Goal: Task Accomplishment & Management: Manage account settings

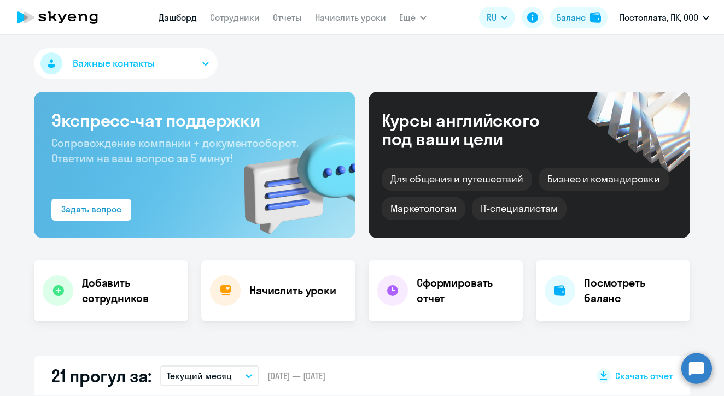
click at [697, 365] on circle at bounding box center [696, 368] width 31 height 31
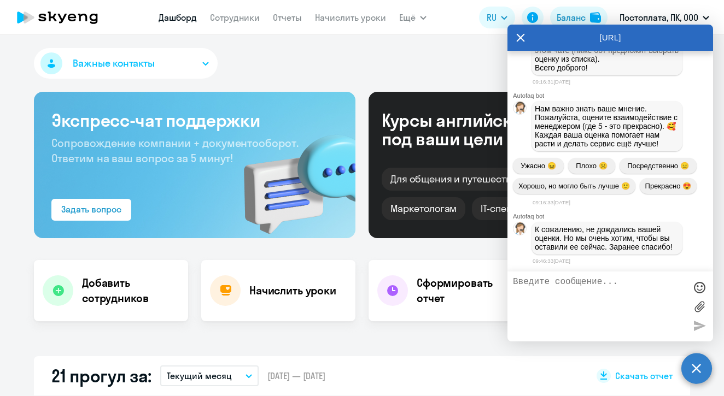
scroll to position [31300, 0]
click at [614, 278] on textarea at bounding box center [599, 306] width 173 height 59
type textarea "Свяжите меня пож"
select select "30"
type textarea "Свяжите меня пожалуйста с [PERSON_NAME]"
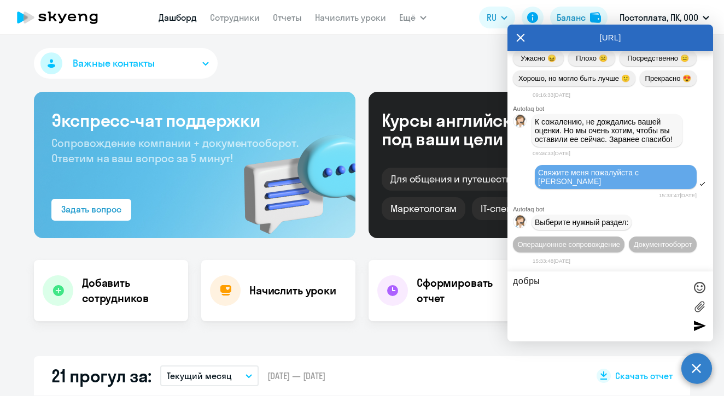
scroll to position [31420, 0]
click at [635, 244] on button "Документооборот" at bounding box center [662, 245] width 68 height 16
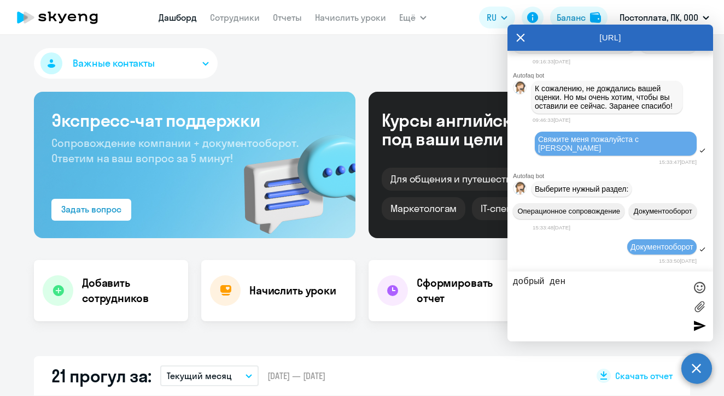
scroll to position [31601, 0]
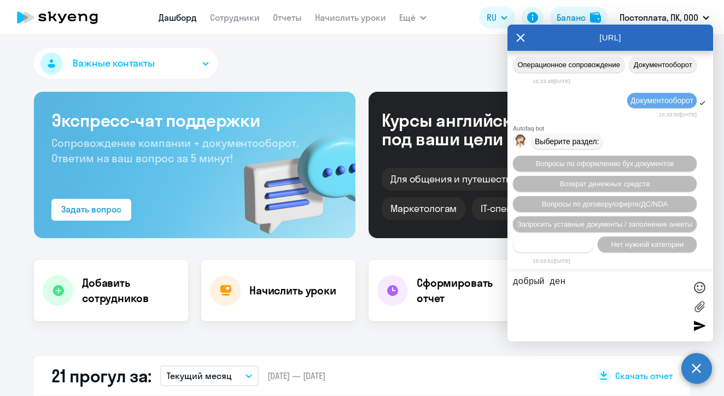
click at [560, 243] on span "Прочие вопросы" at bounding box center [553, 244] width 55 height 8
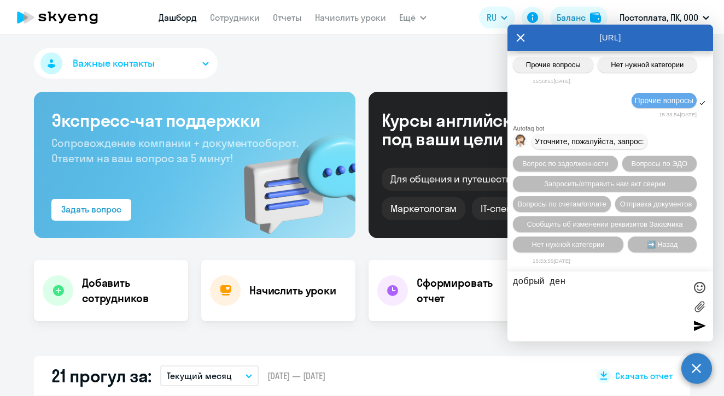
scroll to position [31802, 0]
click at [620, 206] on span "Отправка документов" at bounding box center [656, 204] width 72 height 8
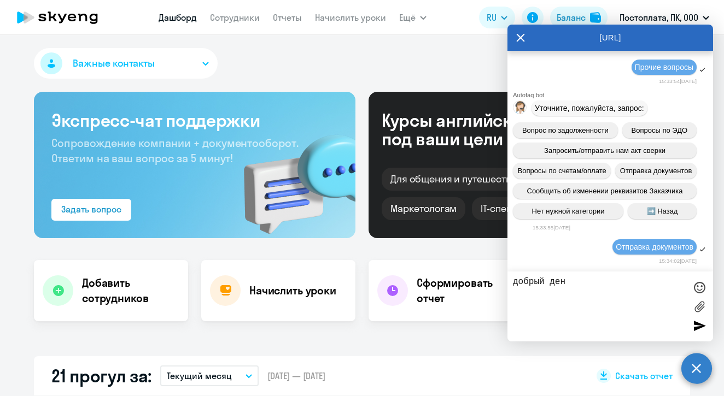
scroll to position [31943, 0]
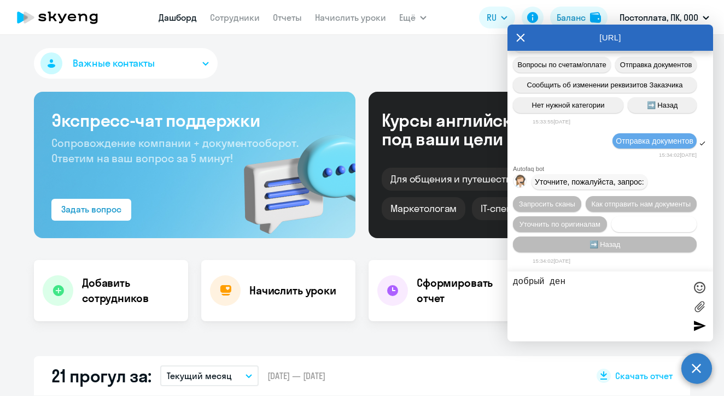
click at [630, 222] on span "Нет нужной категории" at bounding box center [653, 224] width 73 height 8
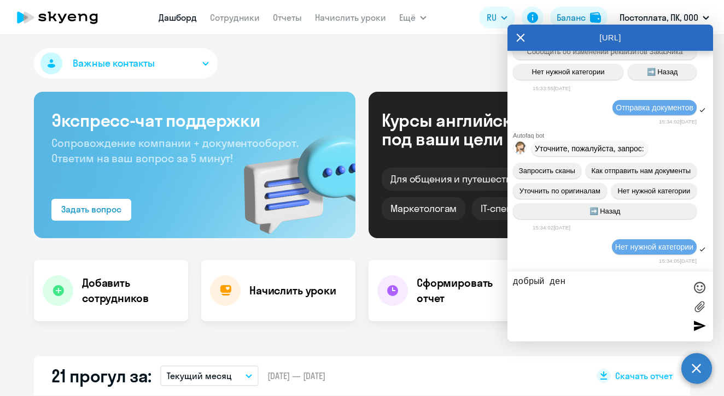
scroll to position [31976, 0]
click at [574, 281] on textarea "добрый ден" at bounding box center [599, 306] width 173 height 59
drag, startPoint x: 694, startPoint y: 132, endPoint x: 554, endPoint y: 133, distance: 139.9
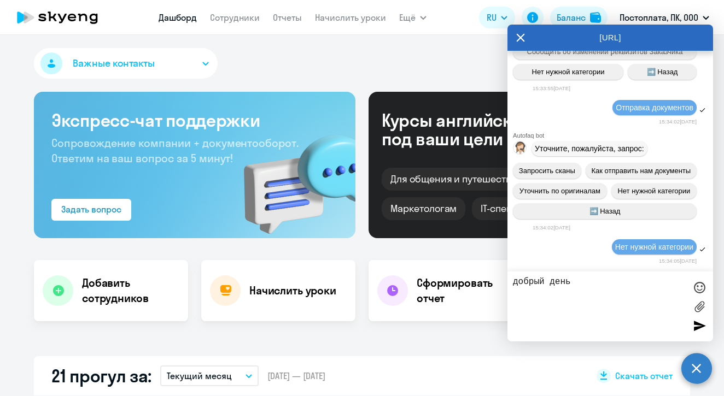
copy span "Свяжите меня пожалуйста с [PERSON_NAME]"
click at [545, 294] on textarea "добрый день" at bounding box center [599, 306] width 173 height 59
paste textarea "Свяжите меня пожалуйста с [PERSON_NAME]"
type textarea "добрый день Свяжите меня пожалуйста с [PERSON_NAME]"
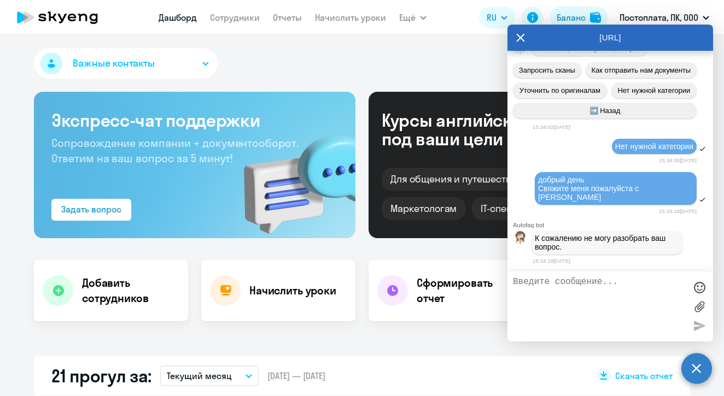
scroll to position [32069, 0]
drag, startPoint x: 691, startPoint y: 198, endPoint x: 550, endPoint y: 188, distance: 141.3
click at [550, 187] on div "добрый день Свяжите меня пожалуйста с [PERSON_NAME]" at bounding box center [609, 189] width 205 height 36
copy span "добрый день Свяжите меня пожалуйста с [PERSON_NAME]"
click at [544, 283] on textarea at bounding box center [599, 306] width 173 height 59
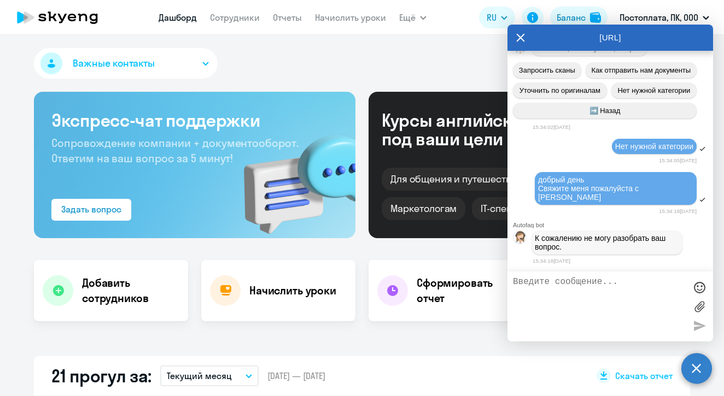
paste textarea "добрый день Свяжите меня пожалуйста с [PERSON_NAME]"
type textarea "добрый день Свяжите меня пожалуйста с [PERSON_NAME]"
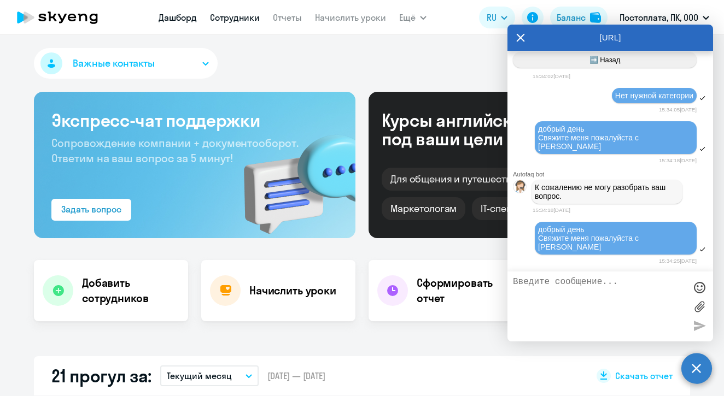
click at [235, 16] on link "Сотрудники" at bounding box center [235, 17] width 50 height 11
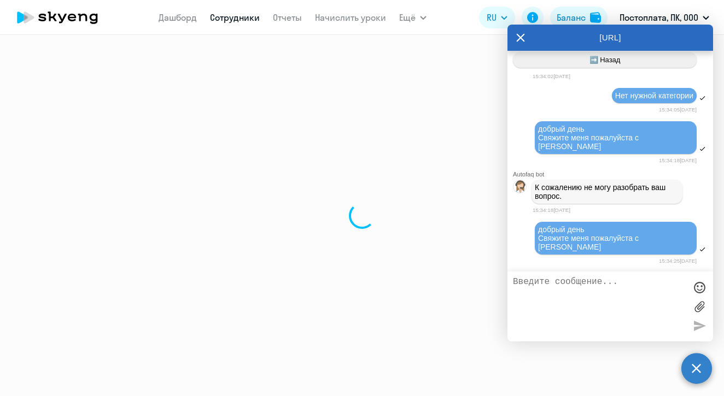
select select "30"
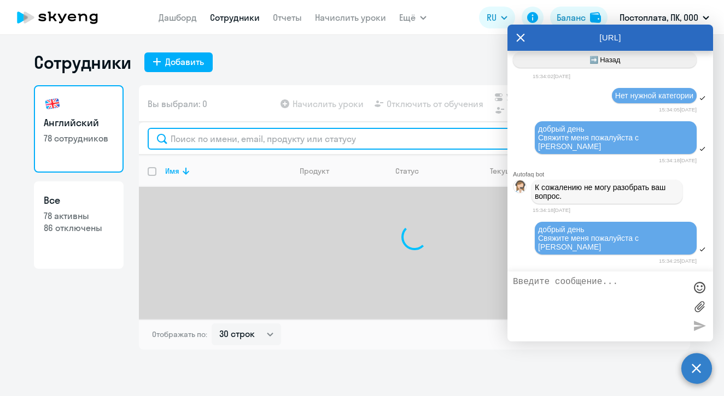
click at [221, 143] on input "text" at bounding box center [414, 139] width 533 height 22
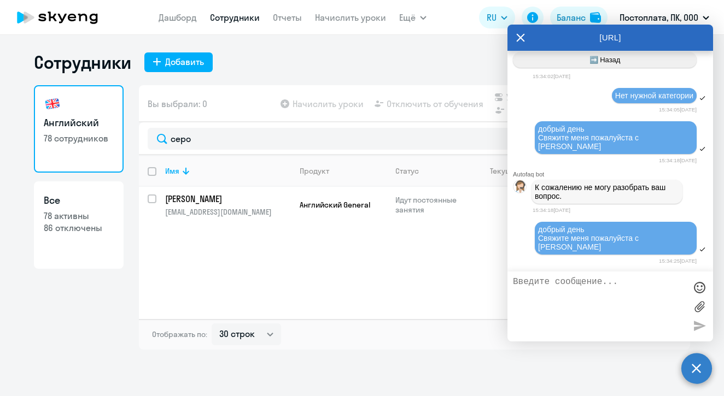
click at [701, 369] on circle at bounding box center [696, 368] width 31 height 31
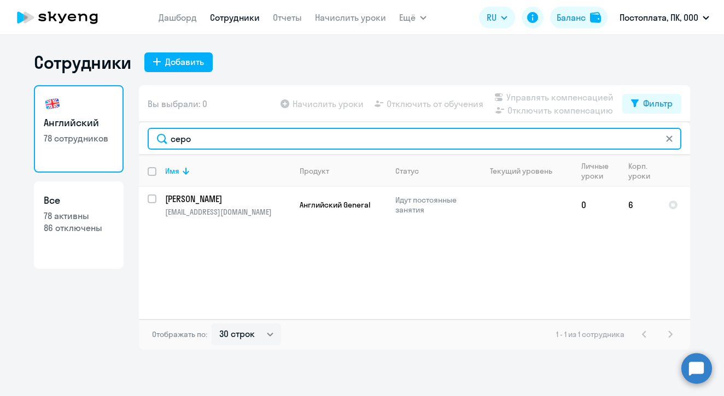
drag, startPoint x: 204, startPoint y: 140, endPoint x: 109, endPoint y: 138, distance: 95.7
click at [109, 138] on div "Английский 78 сотрудников Все 78 активны 86 отключены Вы выбрали: 0 Начислить у…" at bounding box center [362, 217] width 656 height 265
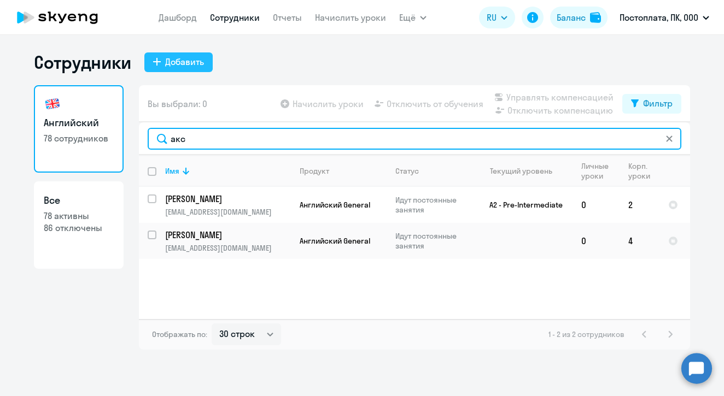
type input "акс"
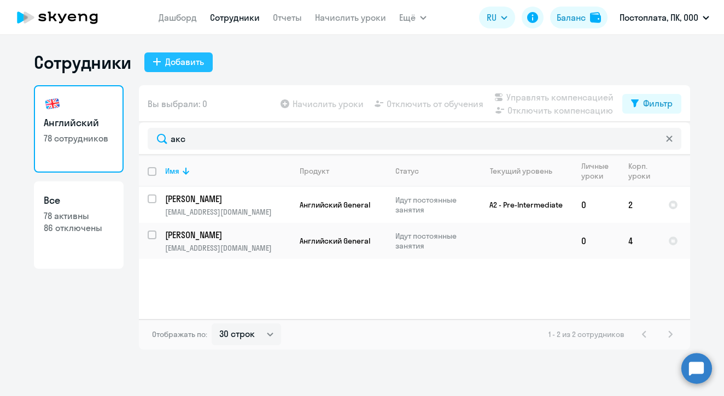
click at [189, 63] on div "Добавить" at bounding box center [184, 61] width 39 height 13
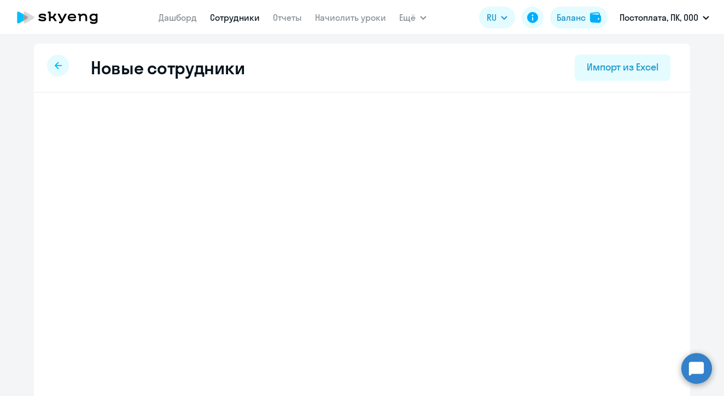
select select "english_adult_not_native_speaker"
select select "3"
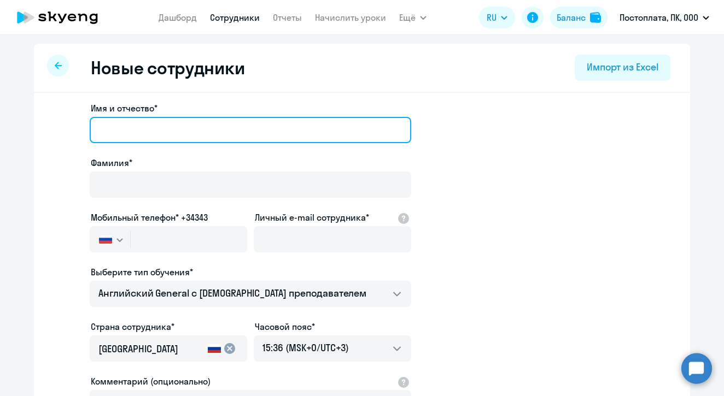
paste input "[PERSON_NAME]"
drag, startPoint x: 125, startPoint y: 132, endPoint x: 273, endPoint y: 131, distance: 147.6
click at [274, 134] on input "[PERSON_NAME]" at bounding box center [250, 130] width 321 height 26
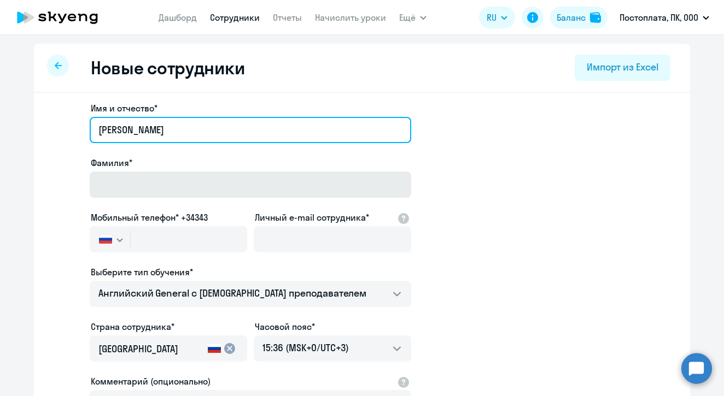
type input "[PERSON_NAME]"
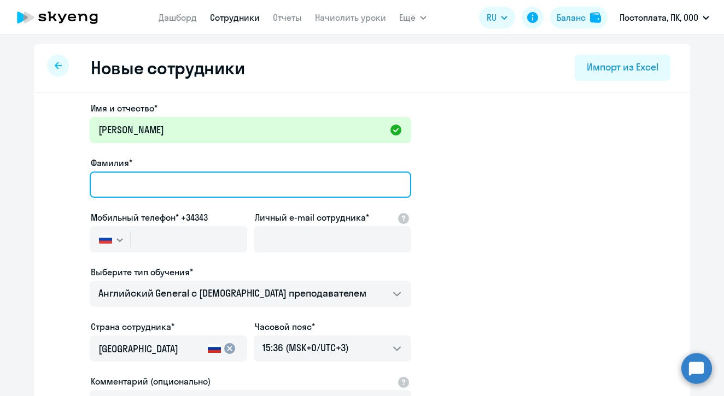
paste input "[PERSON_NAME]"
drag, startPoint x: 128, startPoint y: 185, endPoint x: 54, endPoint y: 181, distance: 74.4
click at [54, 181] on app-new-student-form "Имя и отчество* [PERSON_NAME]* [PERSON_NAME] Мобильный телефон* +34343 [GEOGRAP…" at bounding box center [361, 297] width 621 height 390
type input "[PERSON_NAME]"
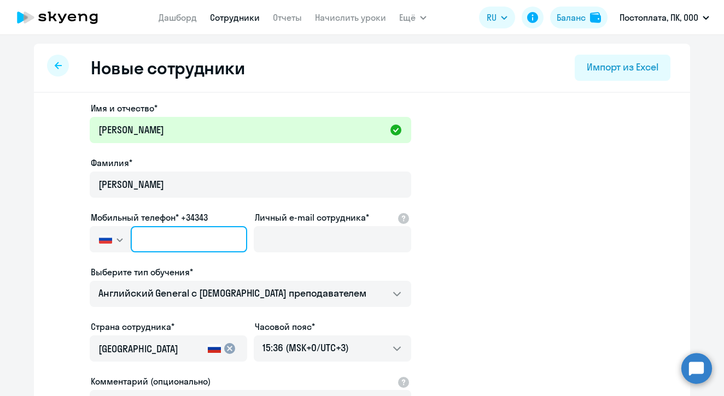
click at [138, 239] on input "text" at bounding box center [189, 239] width 116 height 26
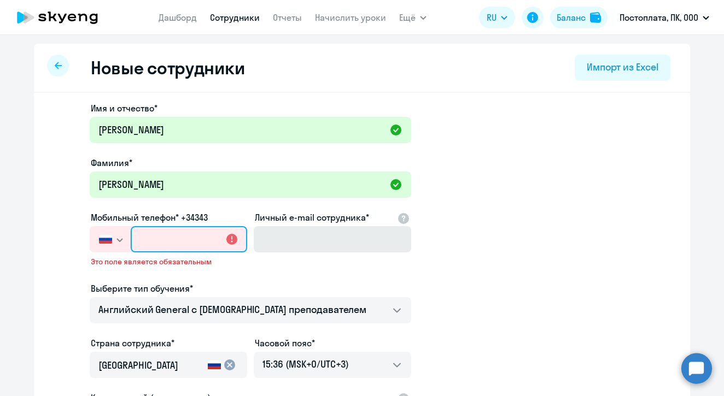
paste input "+7 21"
type input "+7 21"
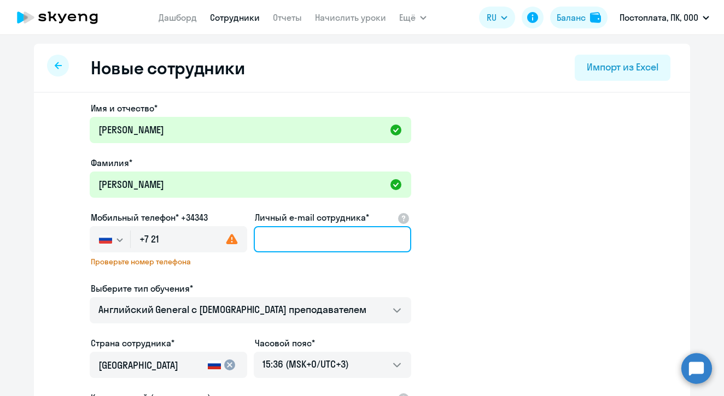
paste input "[EMAIL_ADDRESS]"
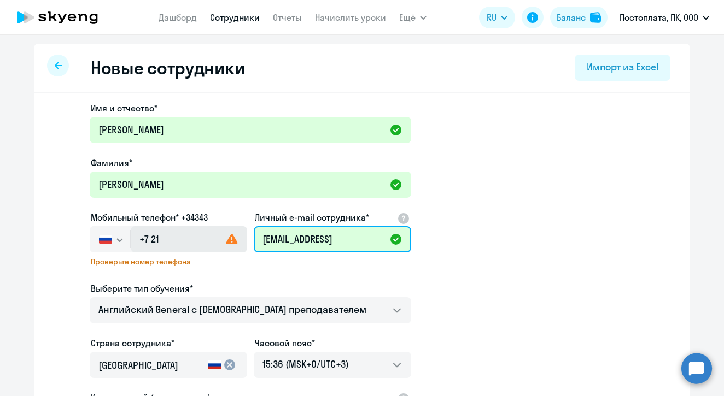
type input "[EMAIL_ADDRESS]"
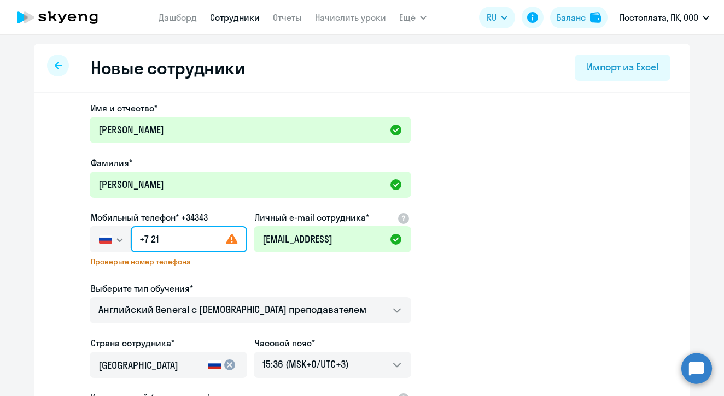
drag, startPoint x: 187, startPoint y: 236, endPoint x: 87, endPoint y: 235, distance: 100.0
click at [87, 234] on app-new-student-form "Имя и отчество* [PERSON_NAME]* [PERSON_NAME] Мобильный телефон* +34343 [GEOGRAP…" at bounding box center [361, 305] width 621 height 406
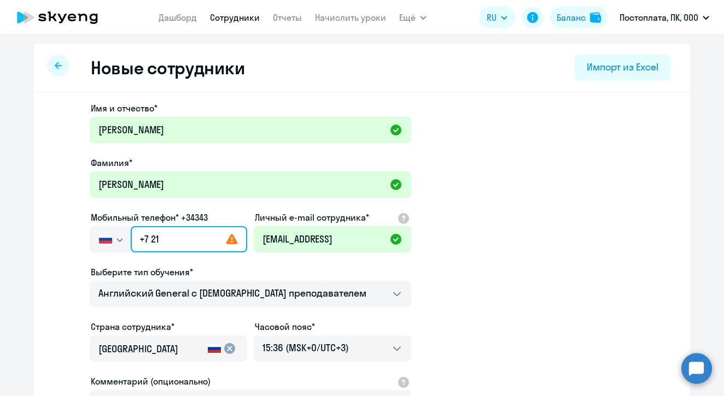
paste input "[PHONE_NUMBER]"
type input "[PHONE_NUMBER]"
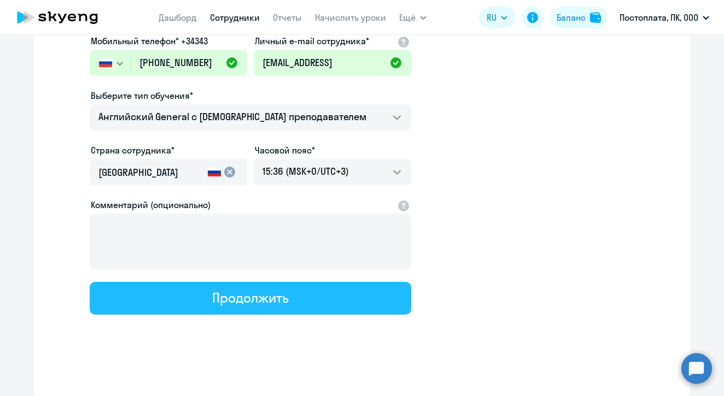
click at [243, 296] on div "Продолжить" at bounding box center [250, 297] width 76 height 17
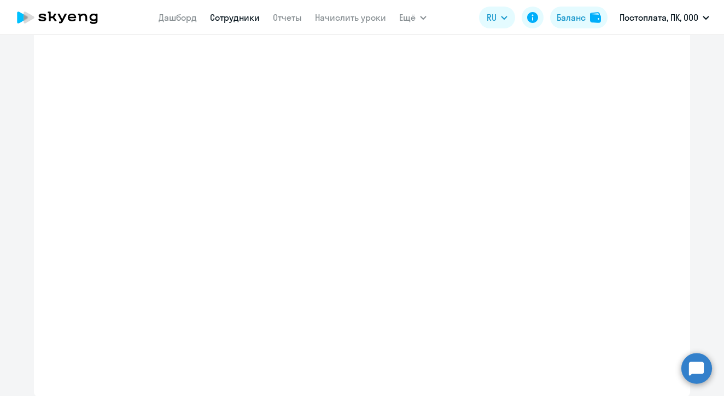
select select "english_adult_not_native_speaker"
select select "3"
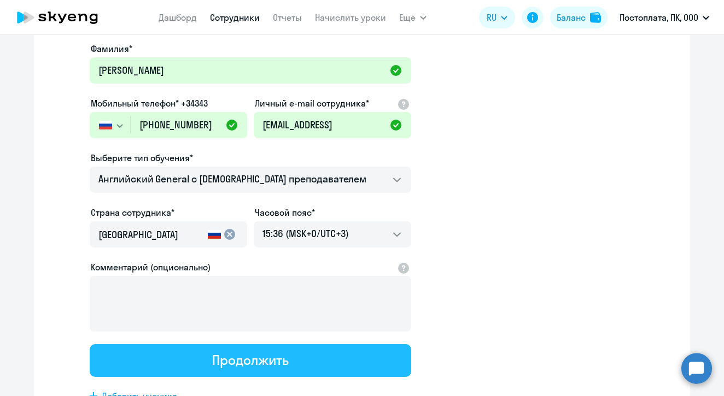
scroll to position [4, 0]
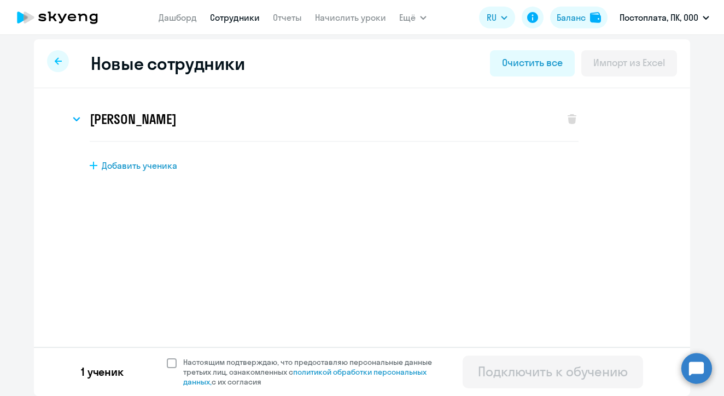
click at [173, 365] on span at bounding box center [172, 364] width 10 height 10
click at [167, 357] on input "Настоящим подтверждаю, что предоставляю персональные данные третьих лиц, ознако…" at bounding box center [166, 357] width 1 height 1
checkbox input "true"
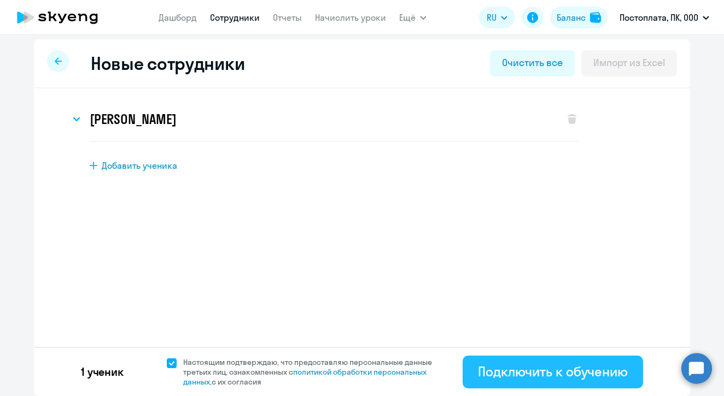
click at [564, 371] on div "Подключить к обучению" at bounding box center [553, 371] width 150 height 17
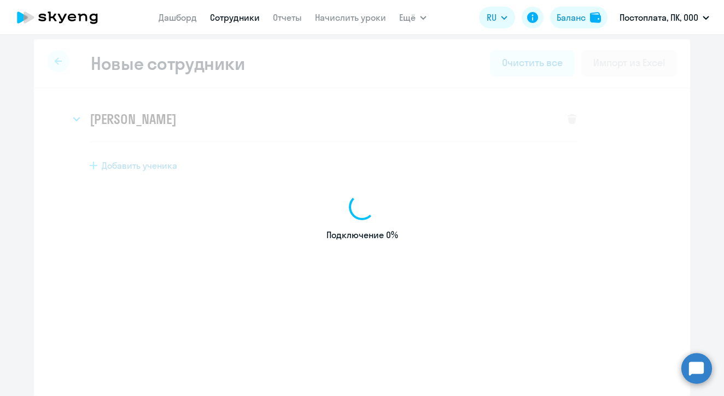
select select "english_adult_not_native_speaker"
select select "3"
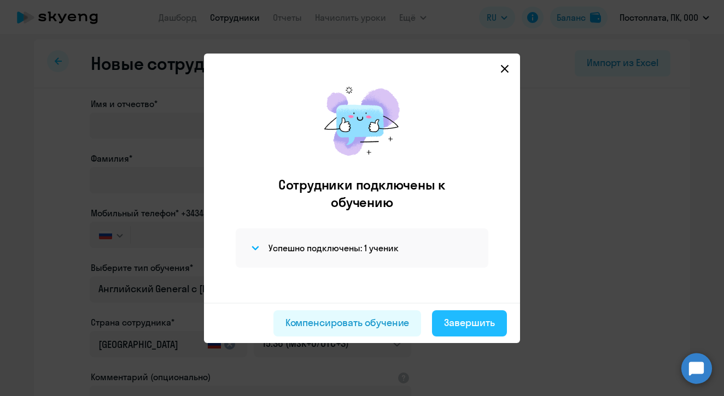
click at [455, 316] on div "Завершить" at bounding box center [469, 323] width 51 height 14
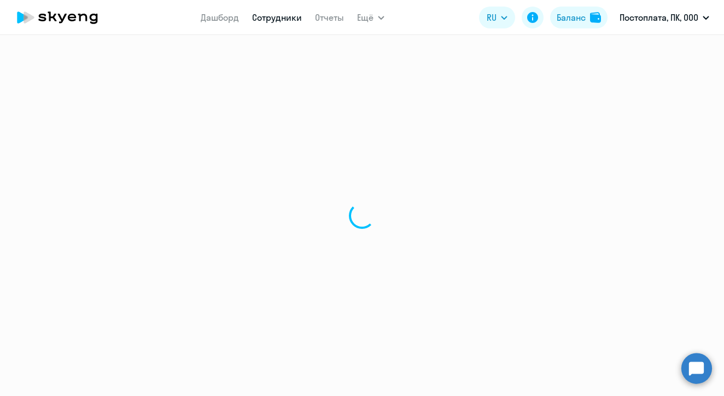
select select "30"
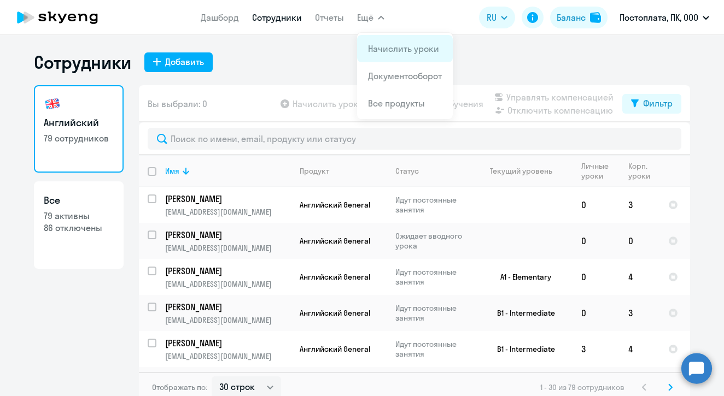
click at [375, 49] on link "Начислить уроки" at bounding box center [403, 48] width 71 height 11
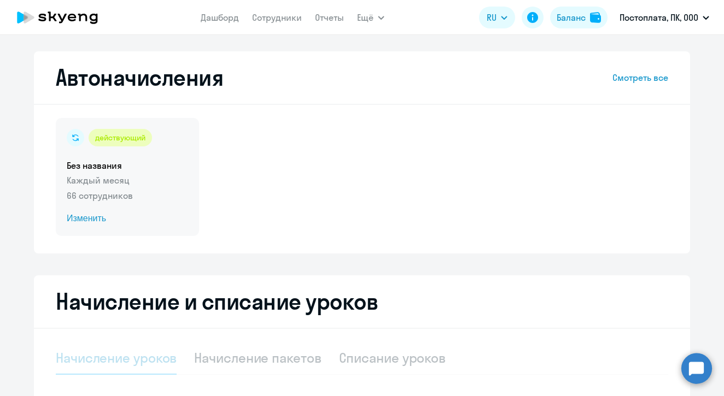
select select "10"
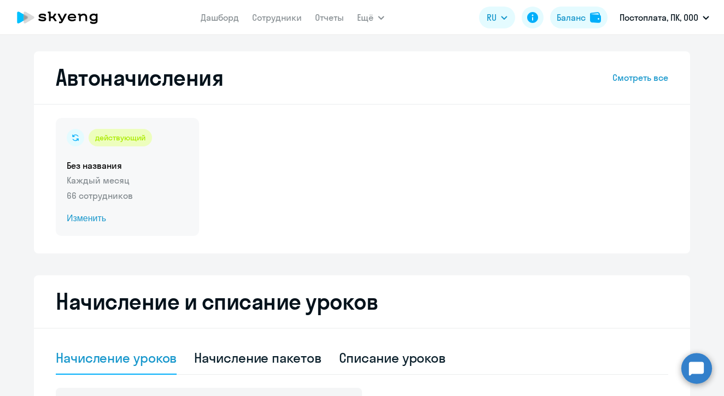
click at [85, 227] on div "действующий Без названия Каждый месяц 66 сотрудников Изменить" at bounding box center [127, 177] width 143 height 118
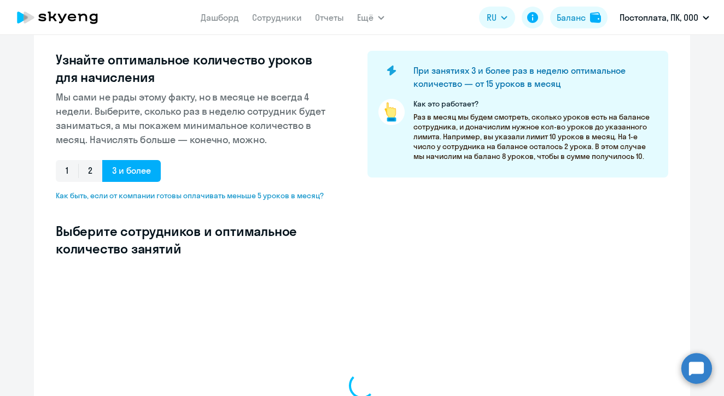
scroll to position [197, 0]
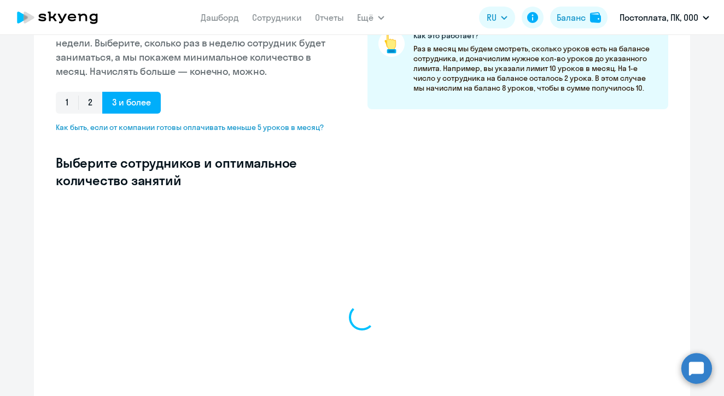
select select "10"
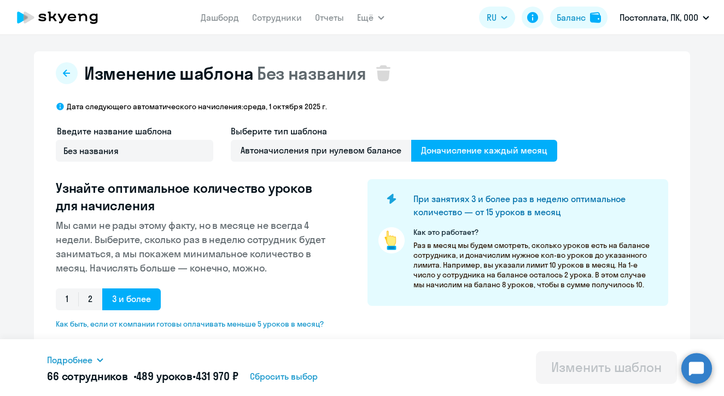
scroll to position [0, 0]
type input "[PERSON_NAME]"
click at [291, 17] on link "Сотрудники" at bounding box center [277, 17] width 50 height 11
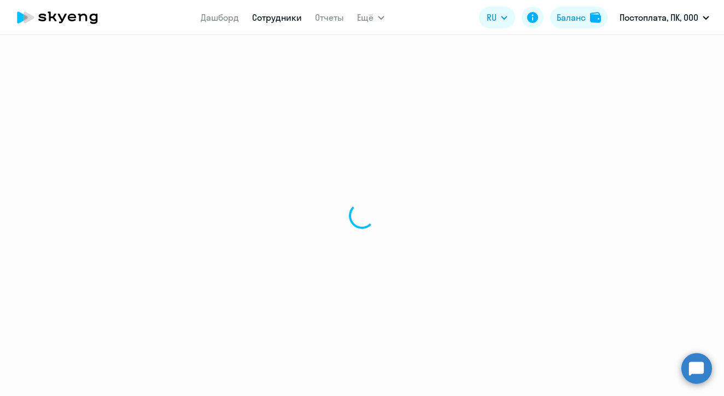
select select "30"
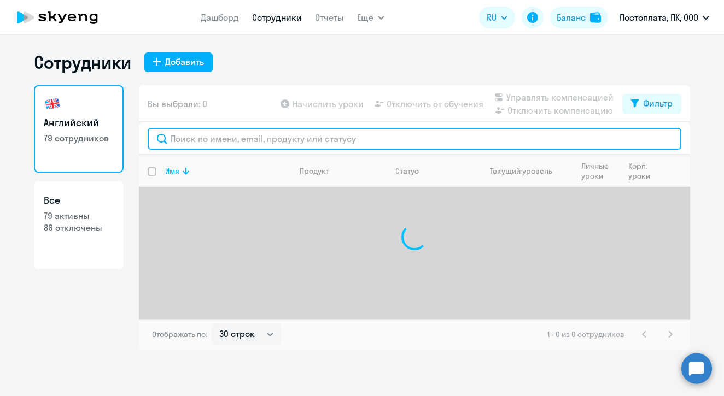
click at [232, 142] on input "text" at bounding box center [414, 139] width 533 height 22
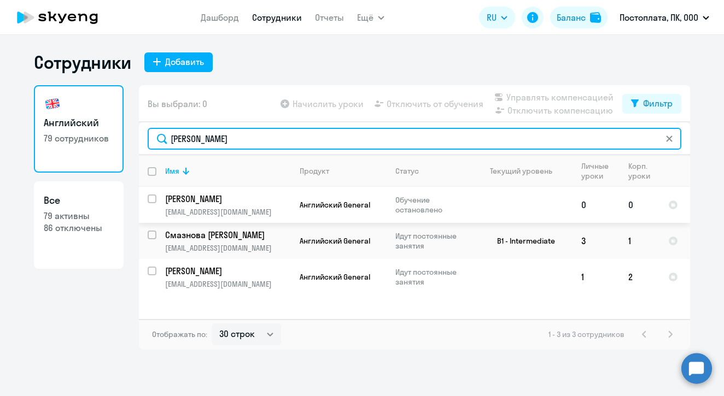
type input "[PERSON_NAME]"
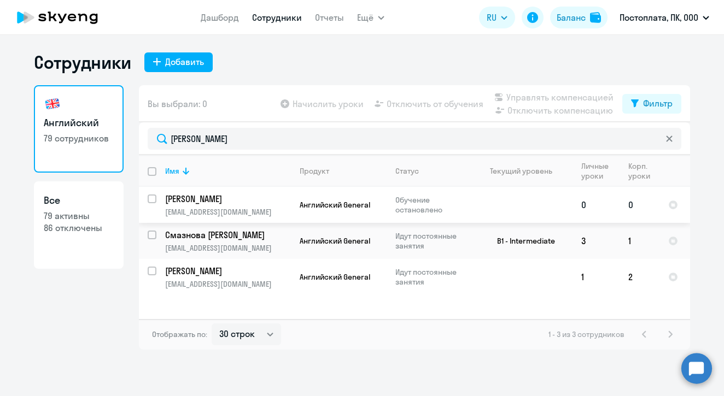
click at [200, 203] on p "[PERSON_NAME]" at bounding box center [227, 199] width 124 height 12
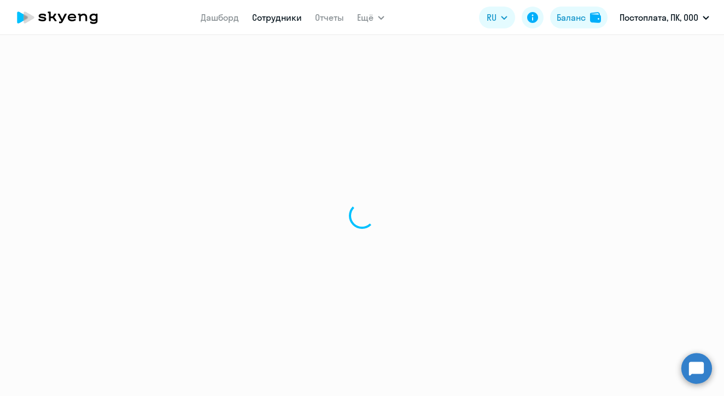
select select "english"
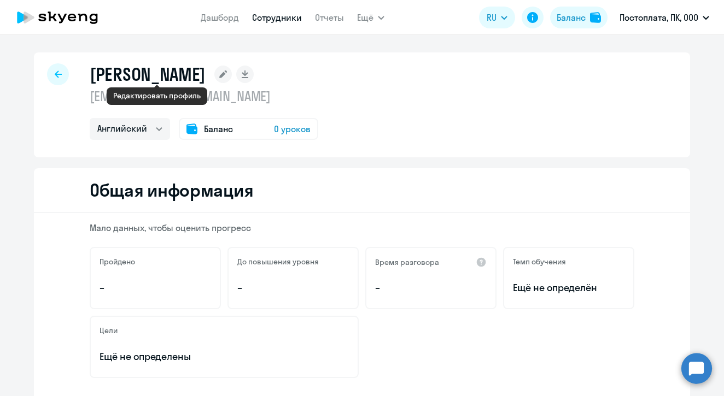
click at [214, 77] on rect at bounding box center [222, 74] width 17 height 17
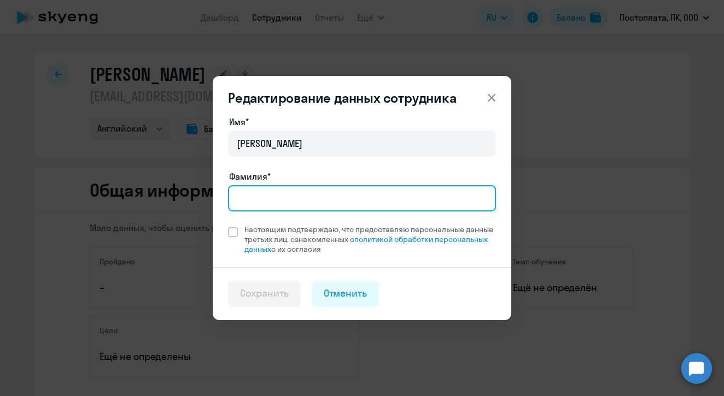
click at [259, 208] on input "Фамилия*" at bounding box center [362, 198] width 268 height 26
type input "[PERSON_NAME]"
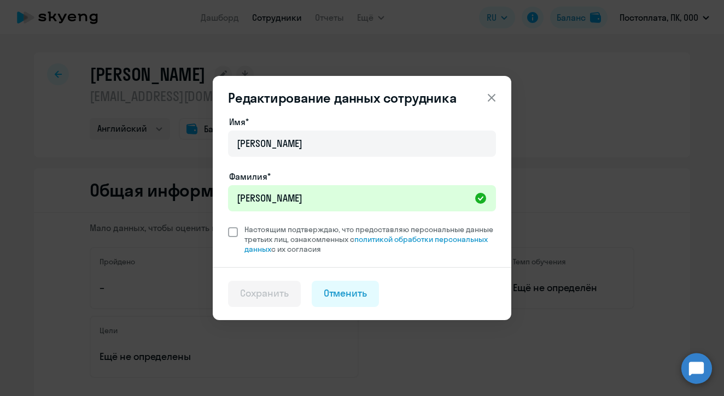
click at [233, 232] on span at bounding box center [233, 232] width 10 height 10
click at [228, 225] on input "Настоящим подтверждаю, что предоставляю персональные данные третьих лиц, ознако…" at bounding box center [227, 224] width 1 height 1
checkbox input "true"
click at [267, 303] on button "Сохранить" at bounding box center [264, 294] width 73 height 26
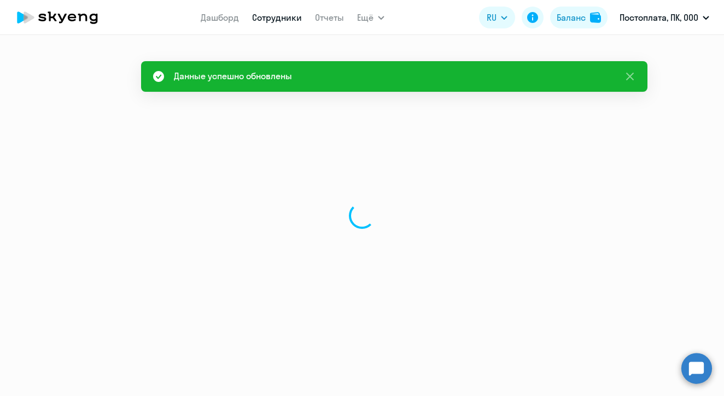
select select "english"
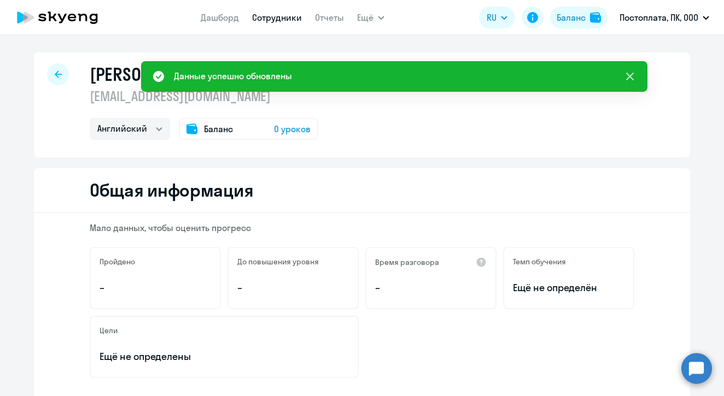
click at [636, 73] on icon at bounding box center [629, 76] width 13 height 13
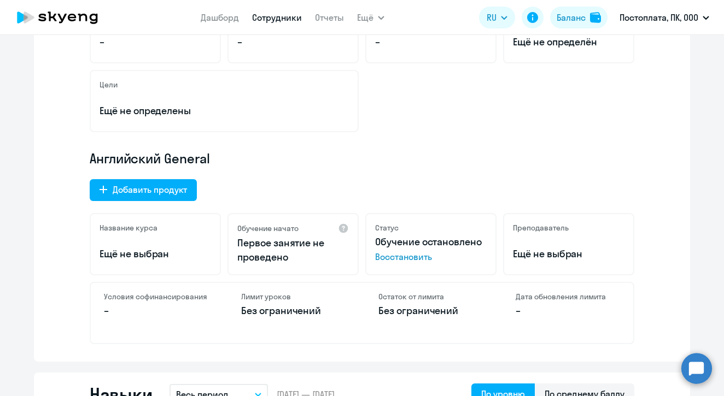
scroll to position [246, 0]
click at [407, 261] on span "Восстановить" at bounding box center [430, 256] width 111 height 13
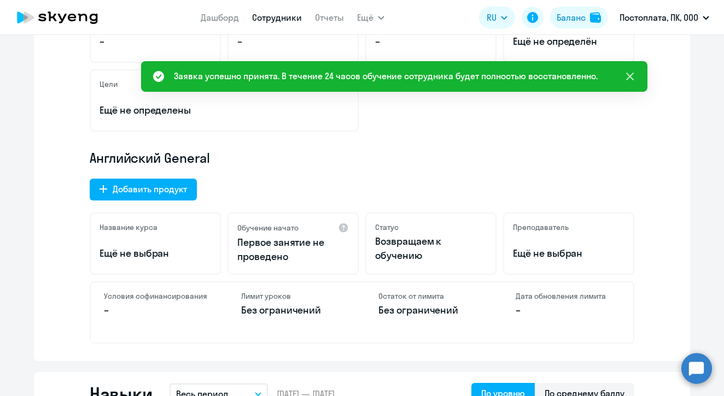
click at [630, 80] on icon at bounding box center [629, 76] width 13 height 13
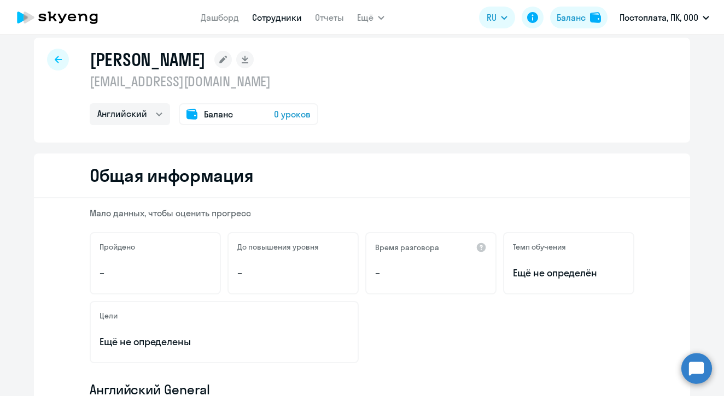
scroll to position [0, 0]
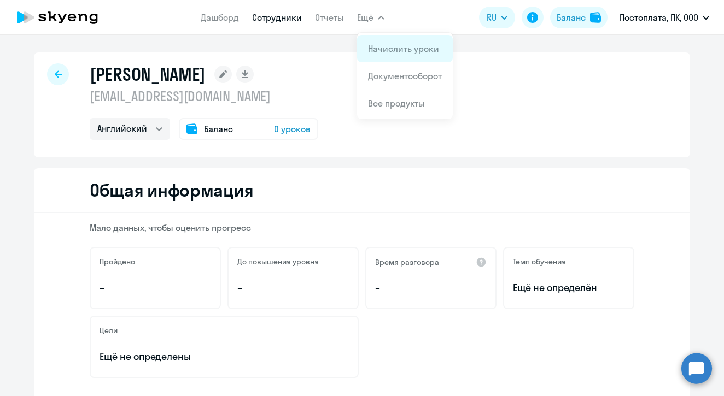
click at [390, 48] on link "Начислить уроки" at bounding box center [403, 48] width 71 height 11
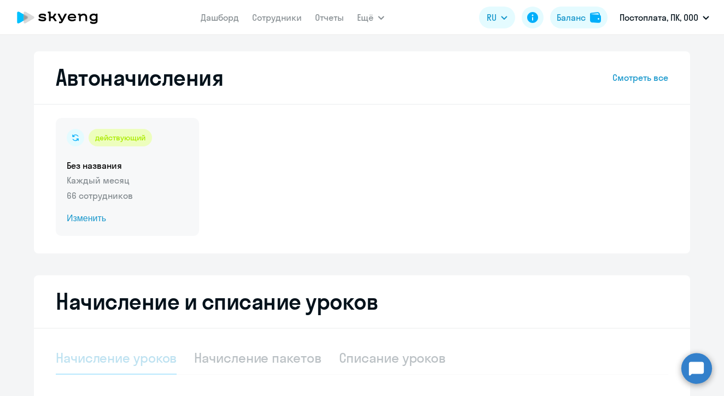
select select "10"
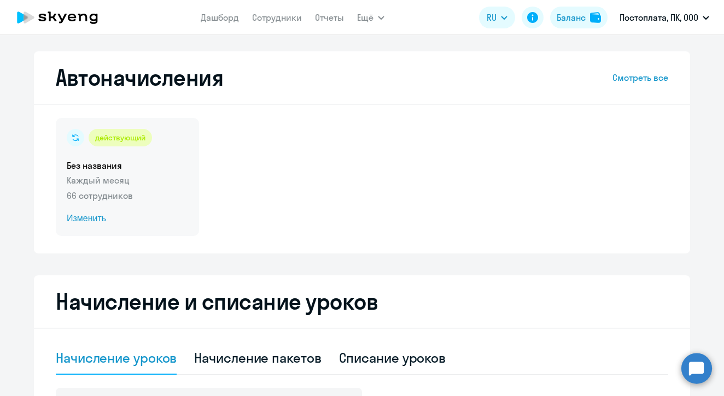
click at [87, 218] on span "Изменить" at bounding box center [127, 218] width 121 height 13
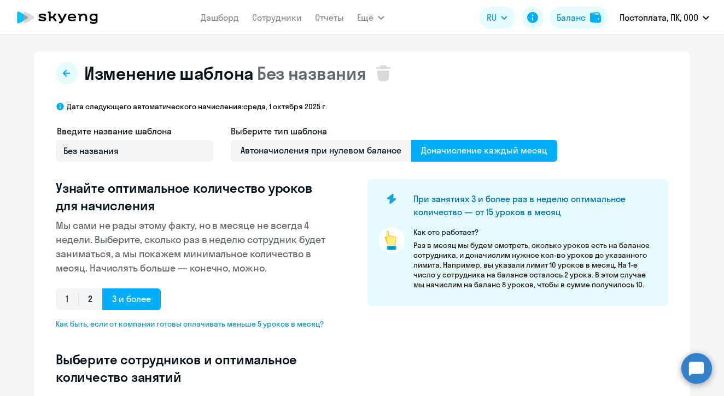
select select "10"
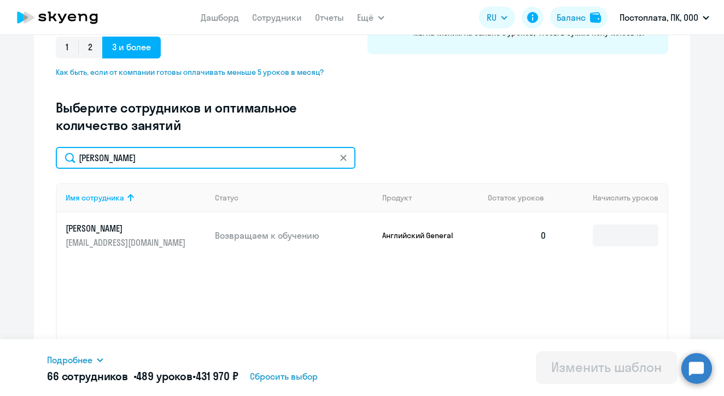
scroll to position [254, 0]
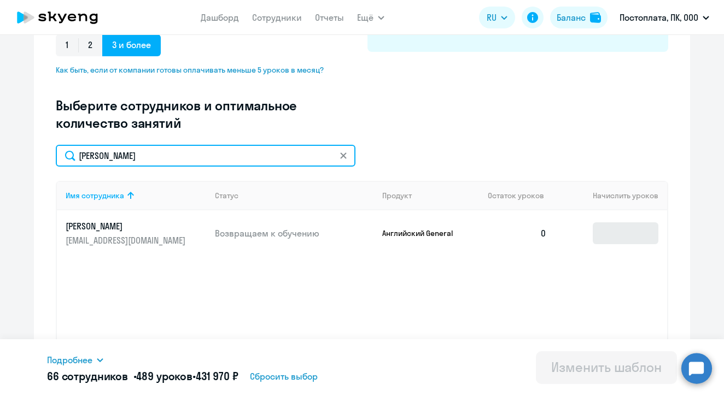
type input "[PERSON_NAME]"
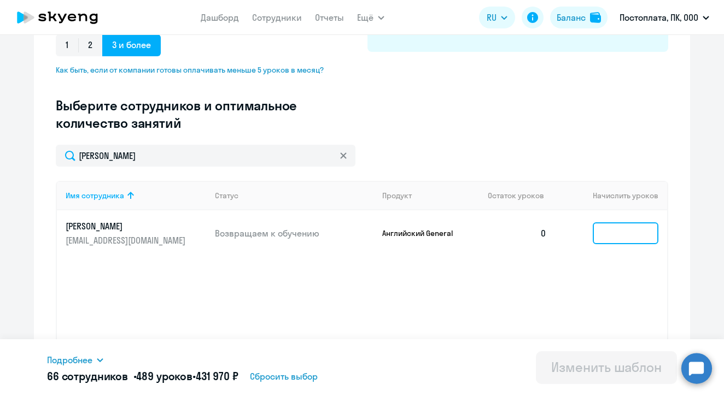
click at [616, 238] on input at bounding box center [625, 233] width 66 height 22
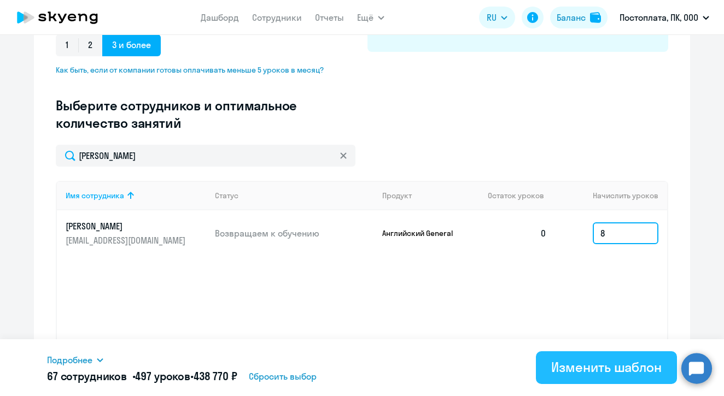
type input "8"
click at [586, 371] on div "Изменить шаблон" at bounding box center [606, 367] width 110 height 17
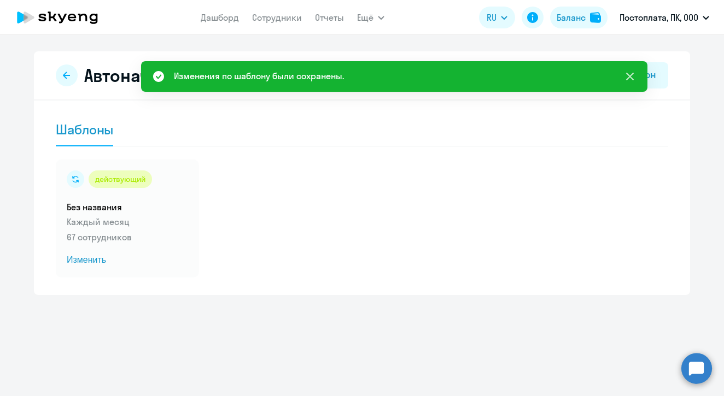
click at [632, 78] on icon at bounding box center [630, 77] width 8 height 8
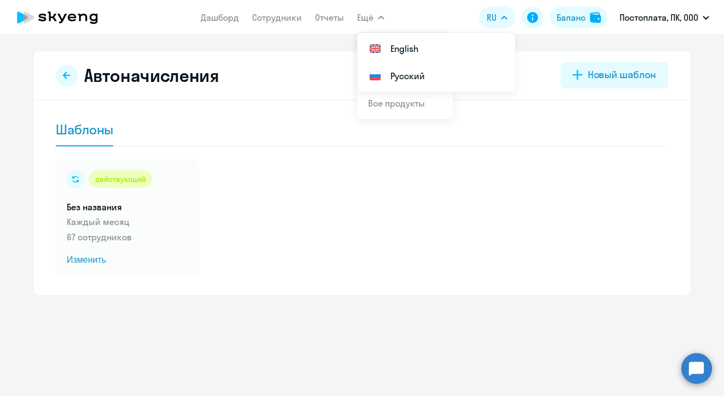
click at [48, 17] on icon at bounding box center [57, 17] width 96 height 27
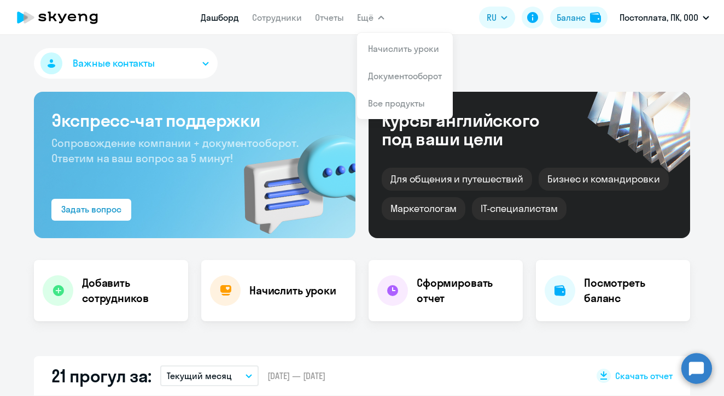
select select "30"
click at [382, 49] on link "Начислить уроки" at bounding box center [403, 48] width 71 height 11
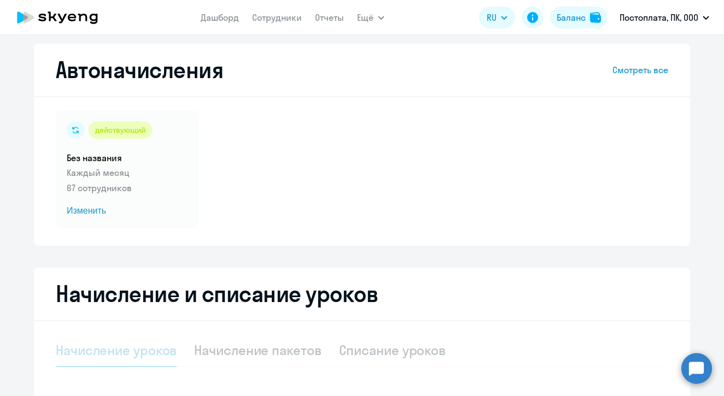
select select "10"
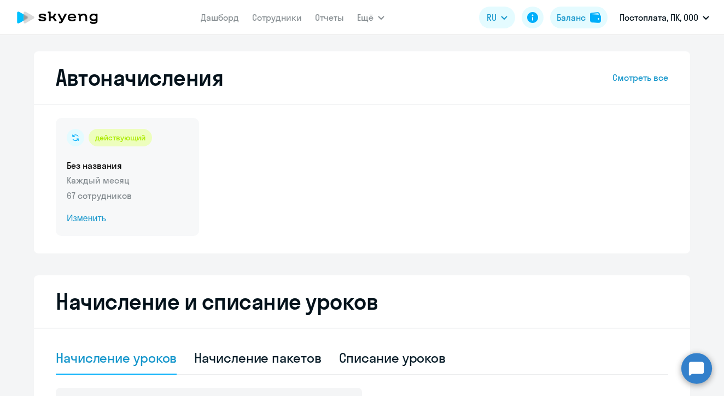
click at [78, 222] on span "Изменить" at bounding box center [127, 218] width 121 height 13
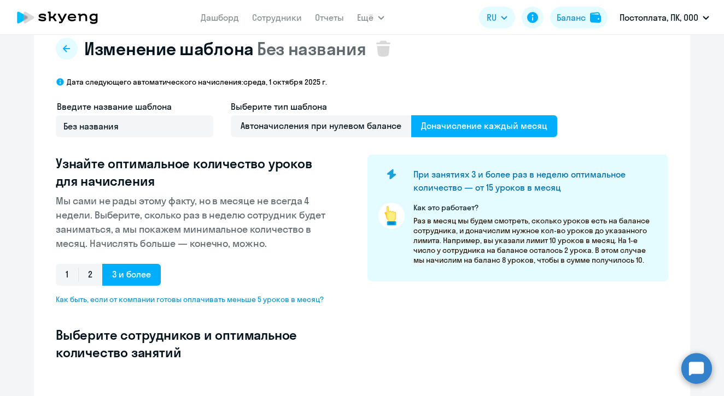
select select "10"
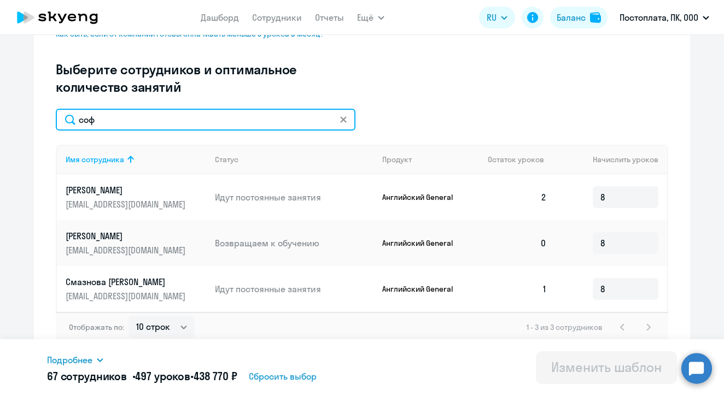
scroll to position [292, 0]
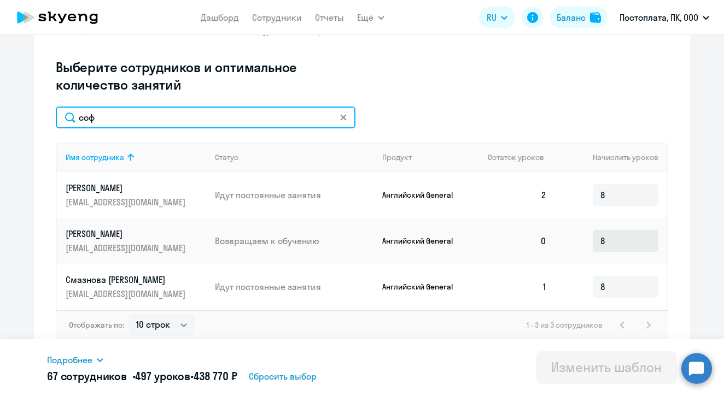
type input "соф"
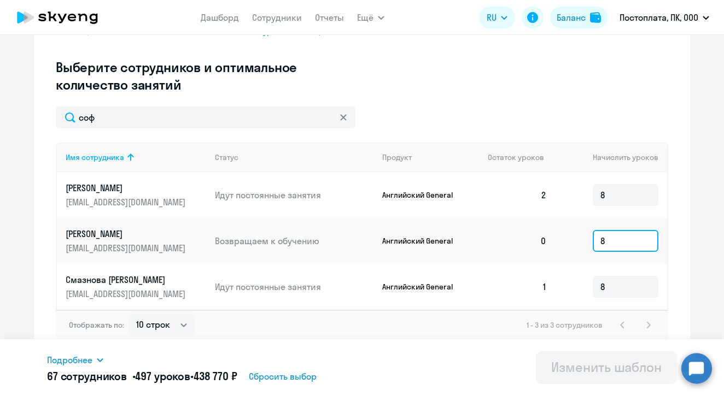
click at [607, 243] on input "8" at bounding box center [625, 241] width 66 height 22
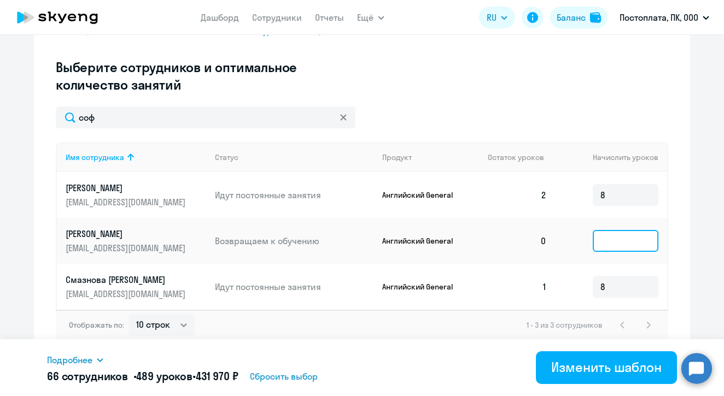
type input "7"
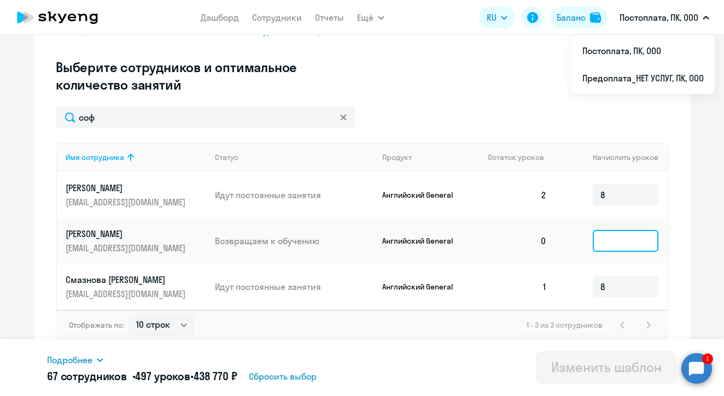
type input "8"
click at [645, 122] on div "соф" at bounding box center [362, 118] width 612 height 22
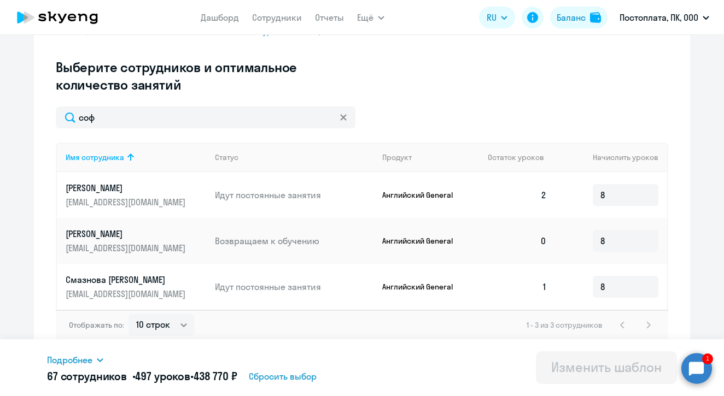
click at [694, 364] on circle at bounding box center [696, 368] width 31 height 31
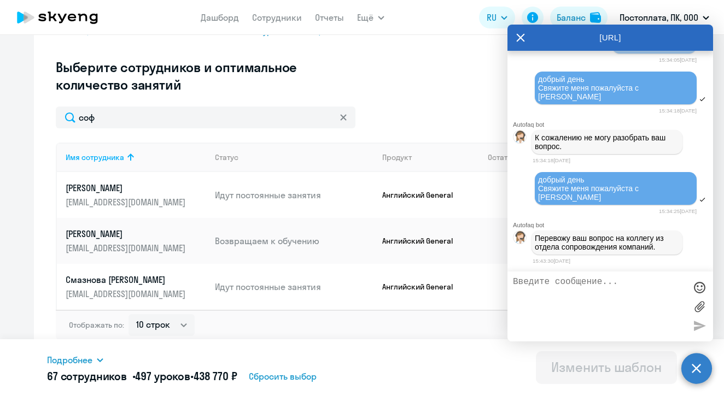
scroll to position [32270, 0]
click at [553, 295] on textarea at bounding box center [599, 306] width 173 height 59
type textarea "спасибо"
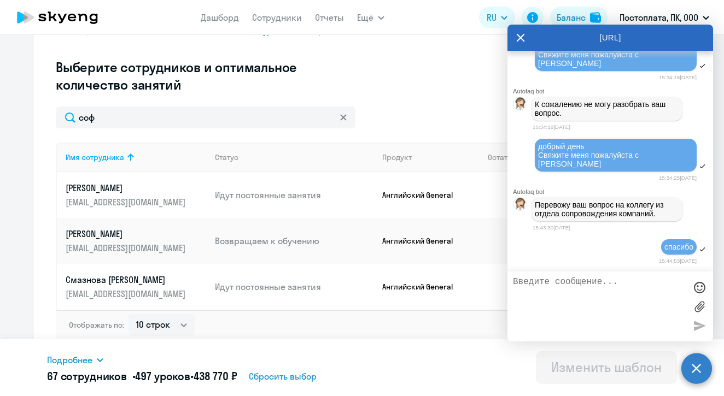
scroll to position [32304, 0]
click at [518, 37] on icon at bounding box center [520, 38] width 9 height 26
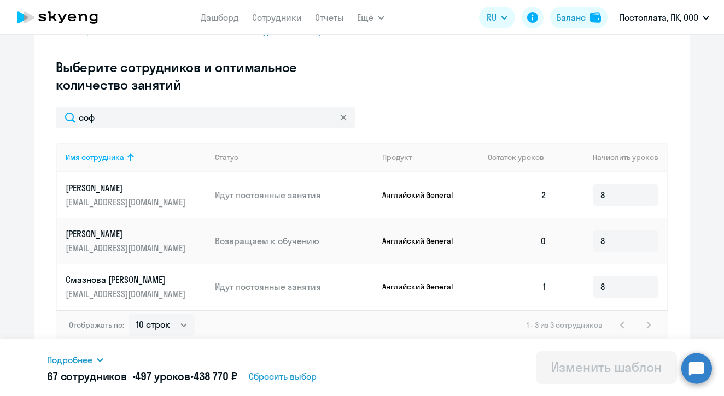
click at [694, 370] on circle at bounding box center [696, 368] width 31 height 31
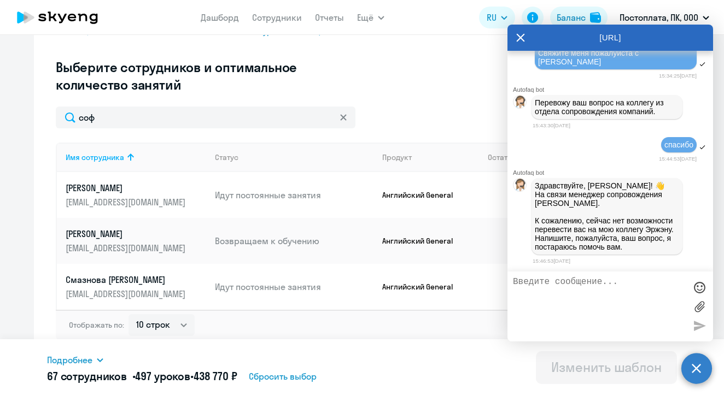
scroll to position [32410, 0]
click at [575, 277] on textarea at bounding box center [599, 306] width 173 height 59
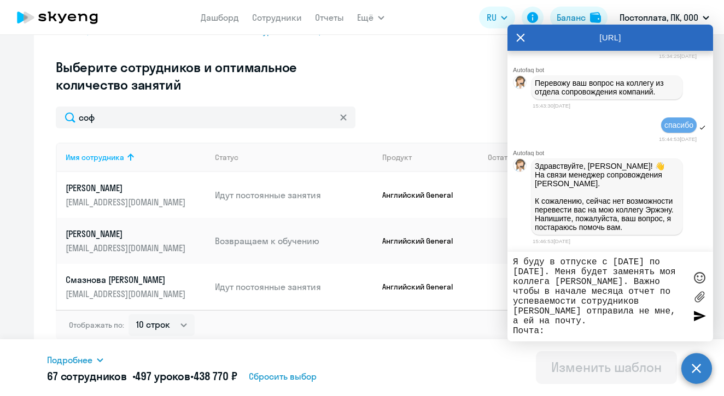
paste textarea "[PERSON_NAME][EMAIL_ADDRESS][DOMAIN_NAME]"
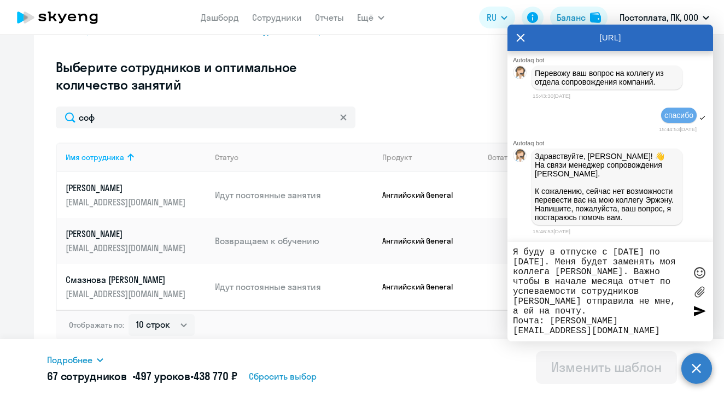
click at [510, 331] on div "Я буду в отпуске с [DATE] по [DATE]. Меня будет заменять моя коллега [PERSON_NA…" at bounding box center [609, 291] width 205 height 99
click at [514, 333] on textarea "Я буду в отпуске с [DATE] по [DATE]. Меня будет заменять моя коллега [PERSON_NA…" at bounding box center [599, 292] width 173 height 89
click at [554, 330] on textarea "Я буду в отпуске с [DATE] по [DATE]. Меня будет заменять моя коллега [PERSON_NA…" at bounding box center [599, 292] width 173 height 89
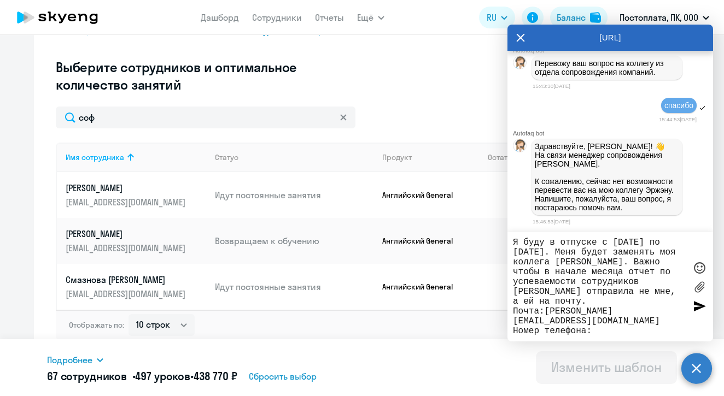
paste textarea "[PHONE_NUMBER]"
type textarea "Я буду в отпуске с [DATE] по [DATE]. Меня будет заменять моя коллега [PERSON_NA…"
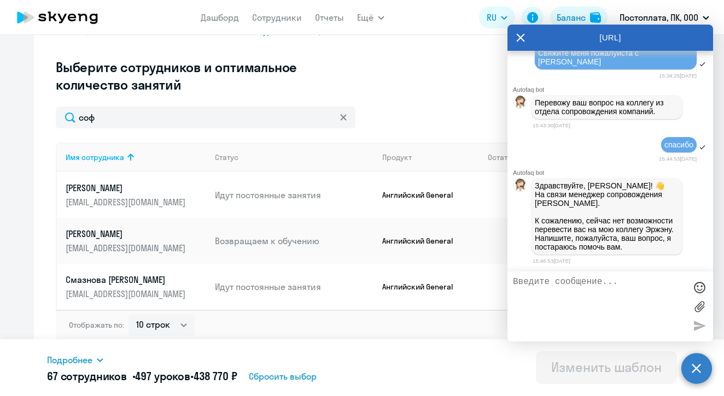
scroll to position [32505, 0]
